Goal: Check status: Check status

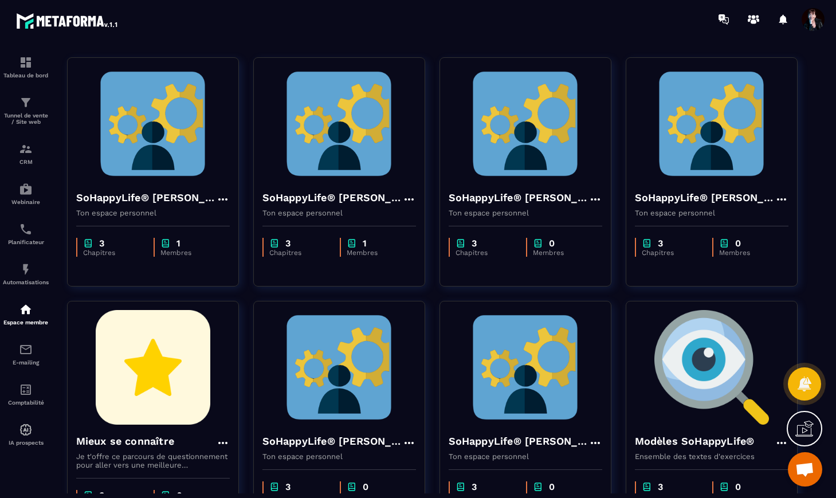
scroll to position [148, 0]
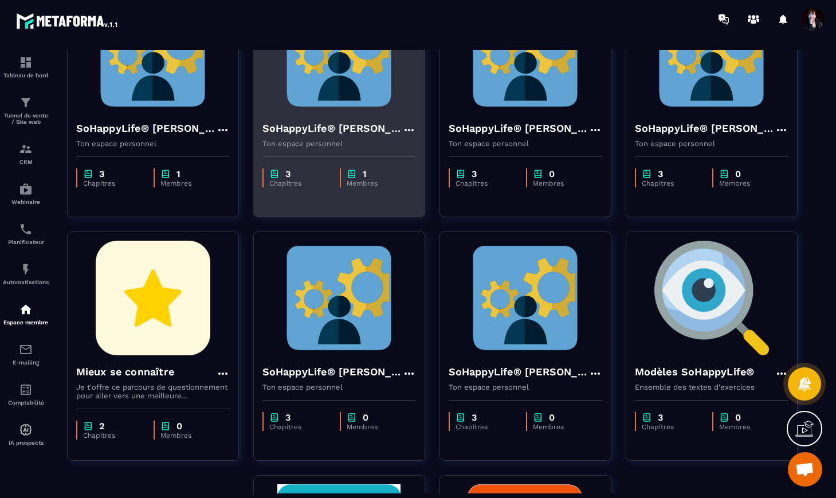
click at [340, 100] on img at bounding box center [339, 54] width 154 height 115
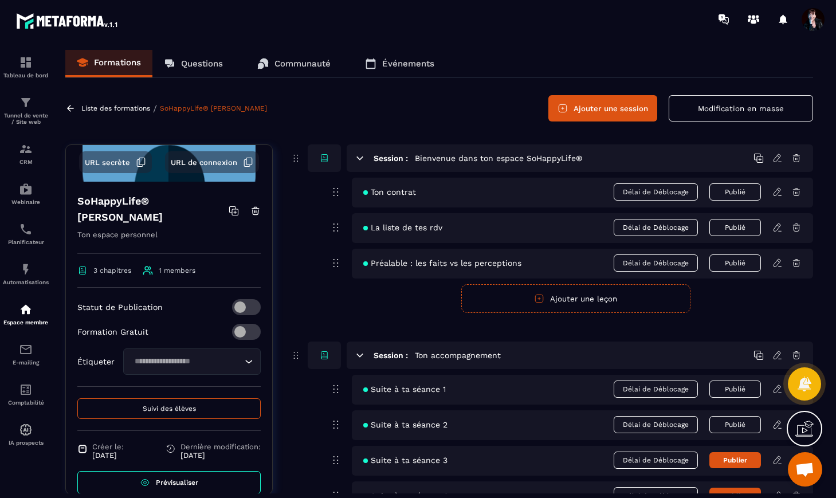
scroll to position [116, 0]
click at [178, 408] on span "Suivi des élèves" at bounding box center [169, 408] width 53 height 8
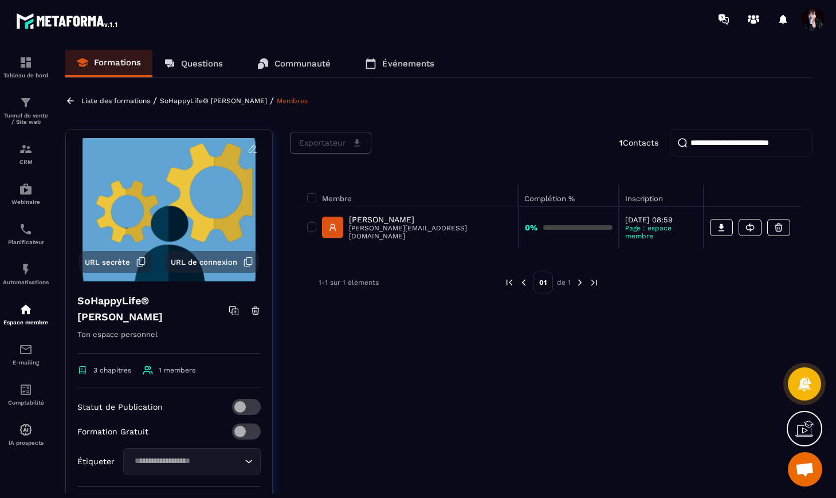
click at [394, 221] on p "[PERSON_NAME]" at bounding box center [430, 219] width 163 height 9
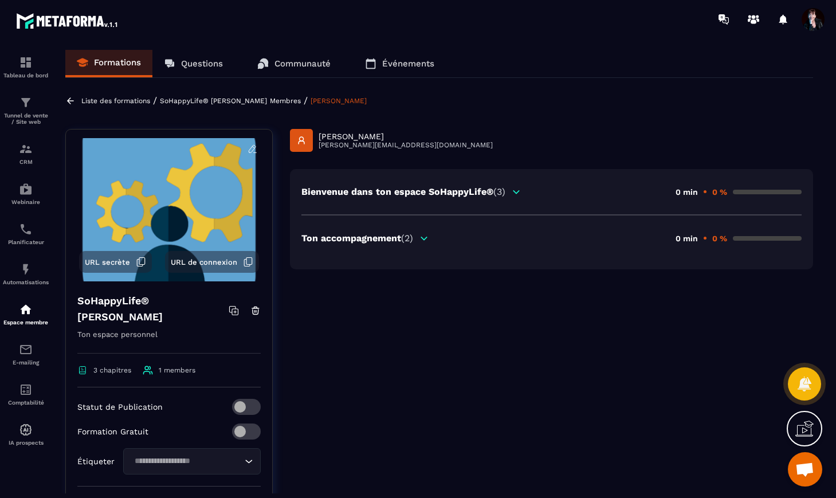
click at [426, 239] on icon at bounding box center [424, 238] width 6 height 3
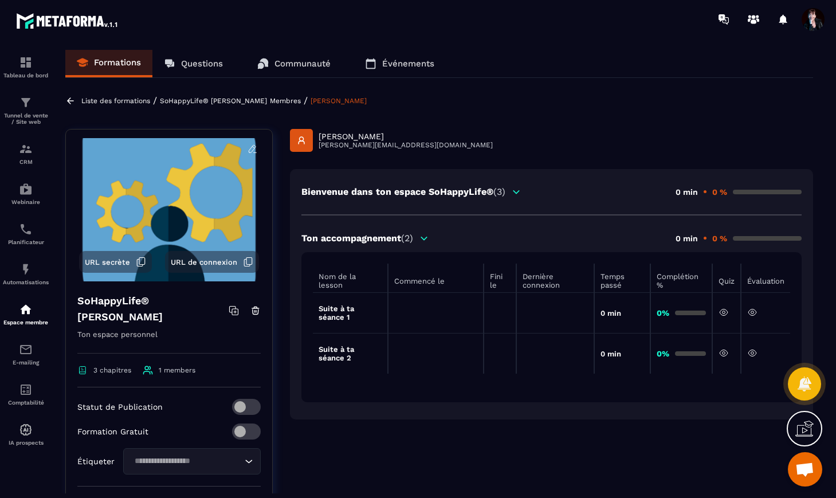
click at [752, 312] on icon at bounding box center [752, 312] width 10 height 10
click at [755, 354] on icon at bounding box center [752, 353] width 8 height 6
click at [122, 99] on p "Liste des formations" at bounding box center [115, 101] width 69 height 8
